Goal: Task Accomplishment & Management: Manage account settings

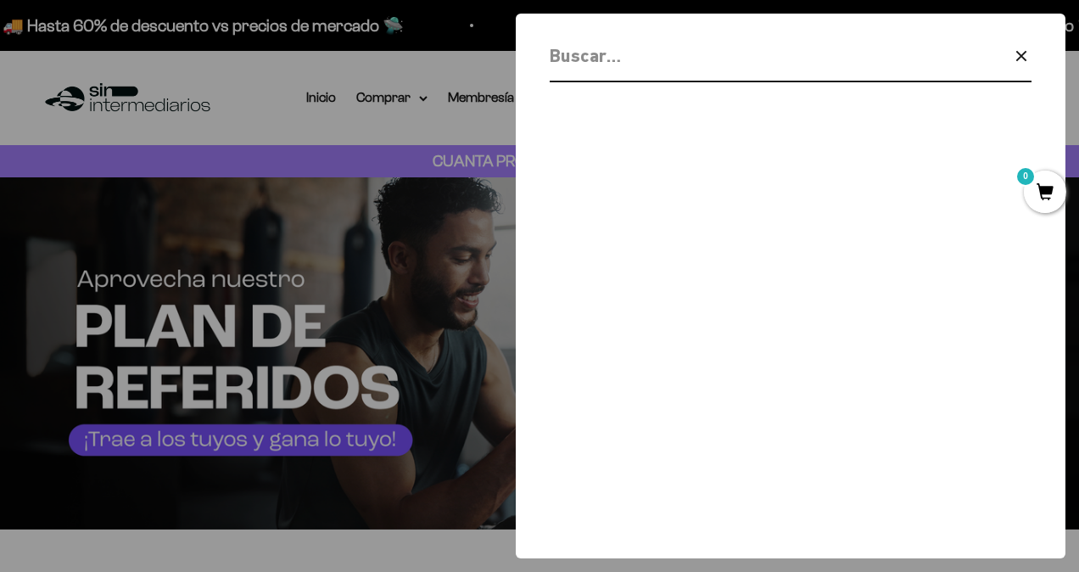
click at [1025, 53] on icon "button" at bounding box center [1021, 56] width 20 height 20
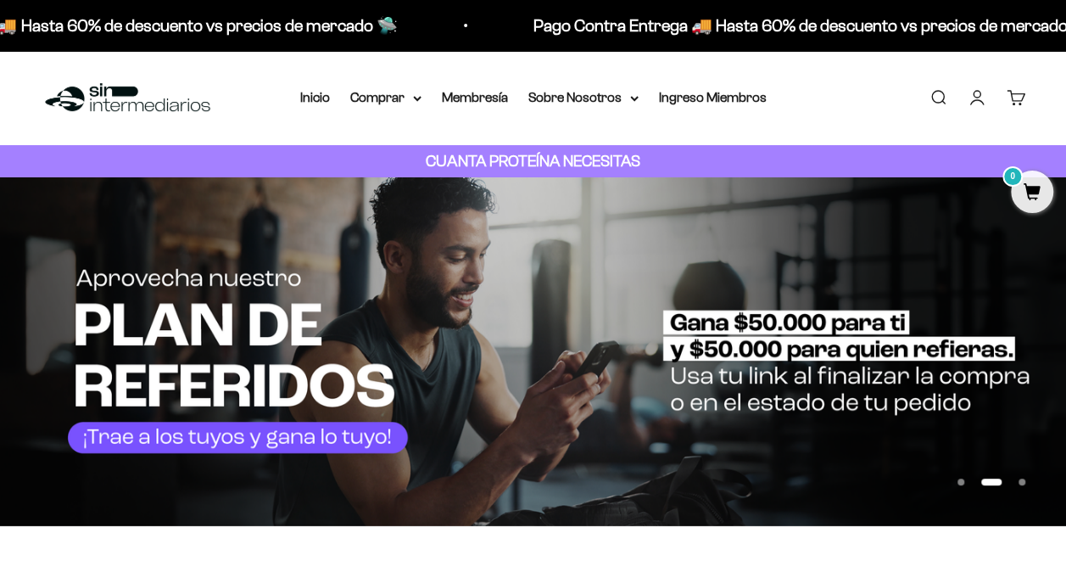
click at [974, 102] on link "Iniciar sesión" at bounding box center [977, 97] width 19 height 19
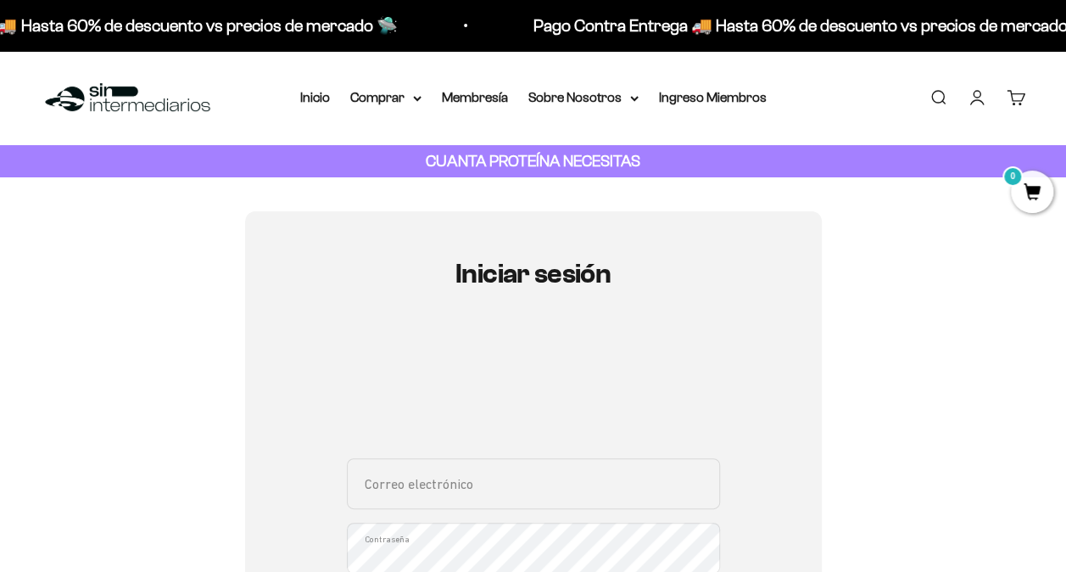
click at [400, 505] on input "Correo electrónico" at bounding box center [533, 483] width 373 height 51
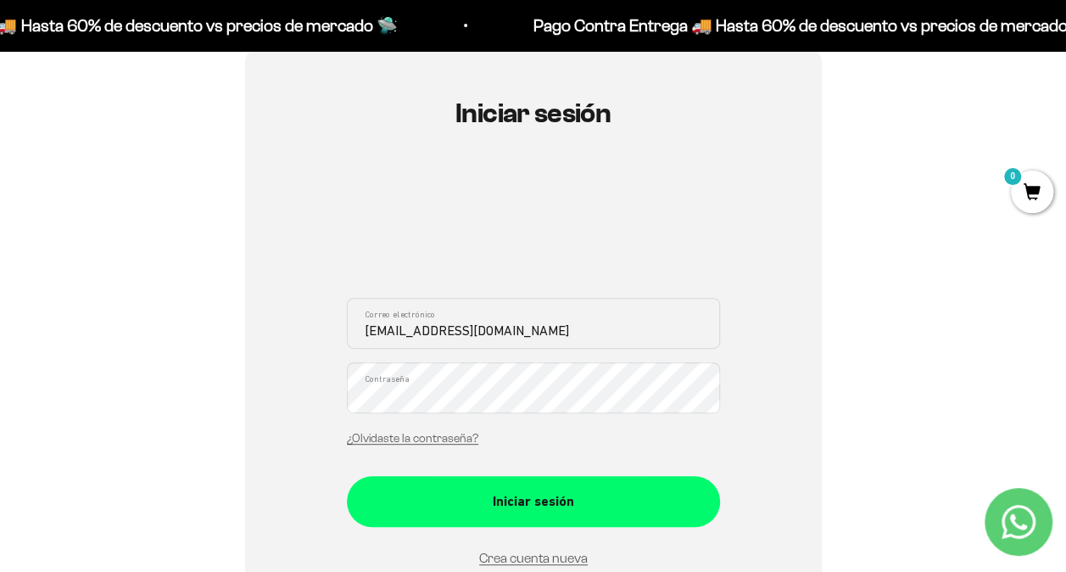
scroll to position [161, 0]
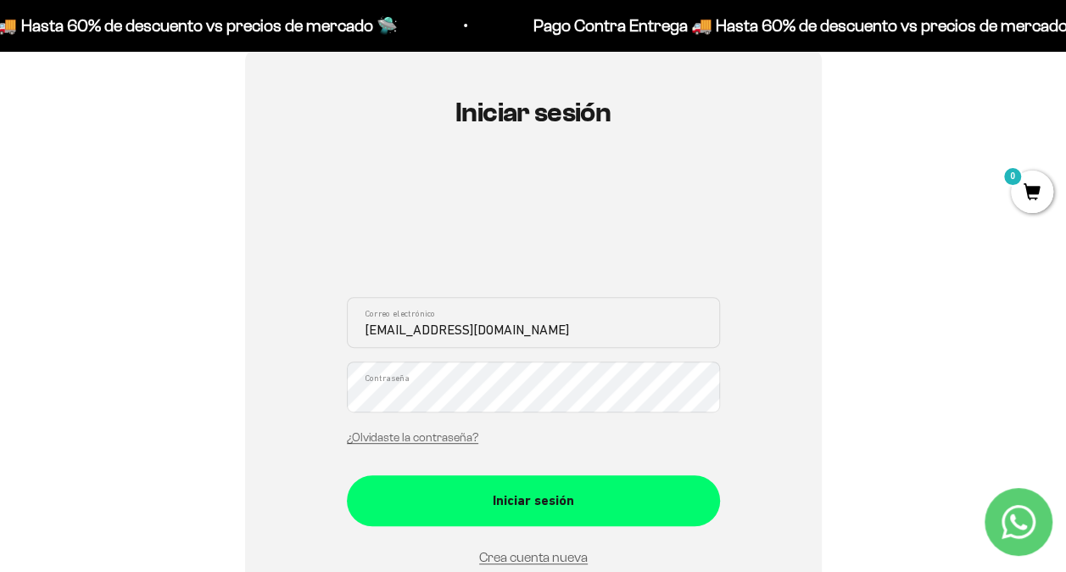
type input "[EMAIL_ADDRESS][DOMAIN_NAME]"
click at [445, 444] on div "¿Olvidaste la contraseña?" at bounding box center [412, 437] width 131 height 22
click at [442, 434] on link "¿Olvidaste la contraseña?" at bounding box center [412, 437] width 131 height 13
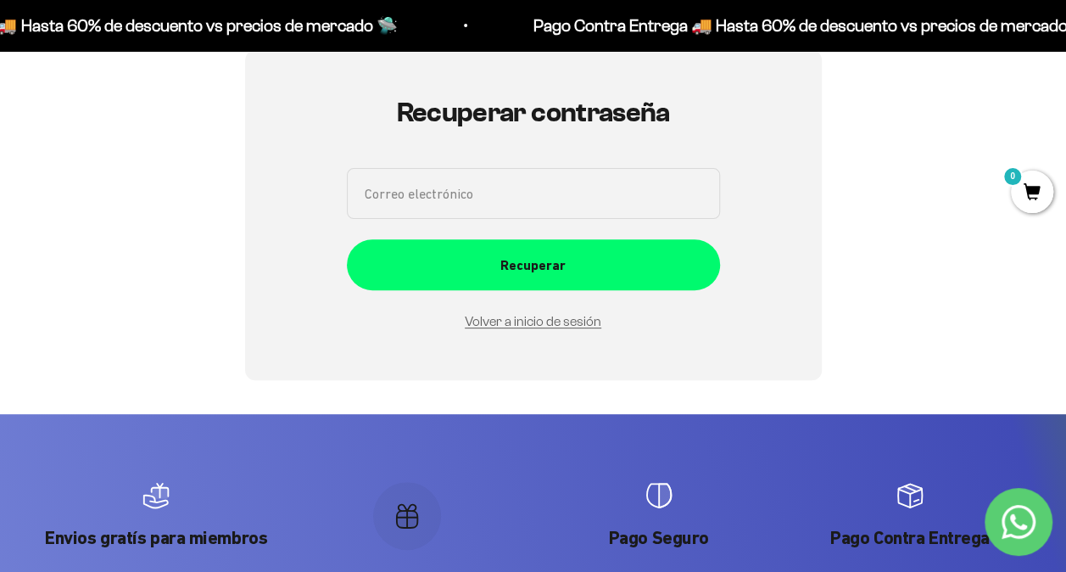
click at [521, 182] on input "Correo electrónico" at bounding box center [533, 193] width 373 height 51
type input "rodrigogaristiabal@gmail.com"
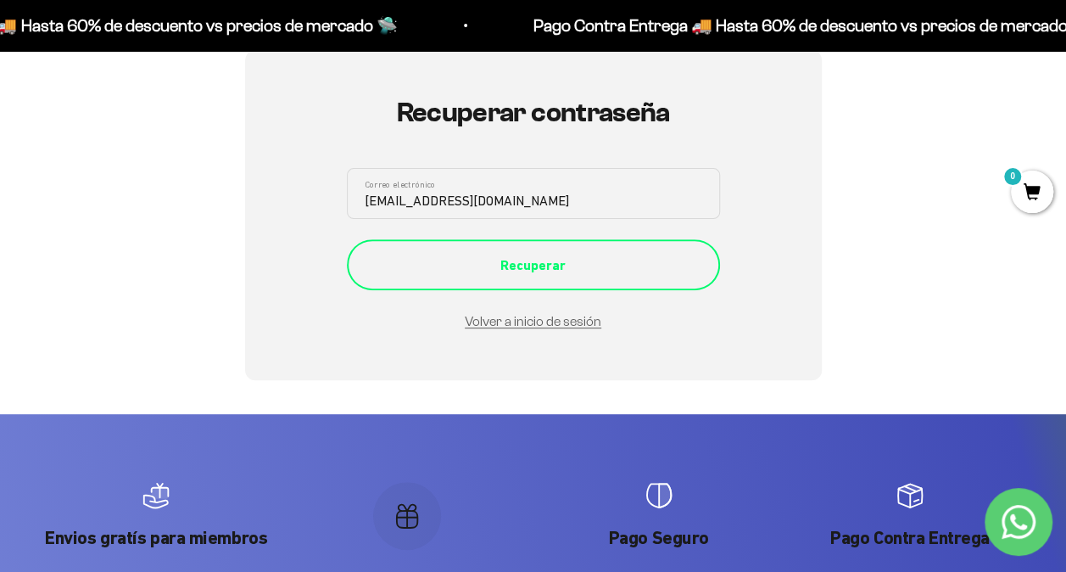
click at [462, 263] on div "Recuperar" at bounding box center [533, 265] width 305 height 22
